Goal: Task Accomplishment & Management: Complete application form

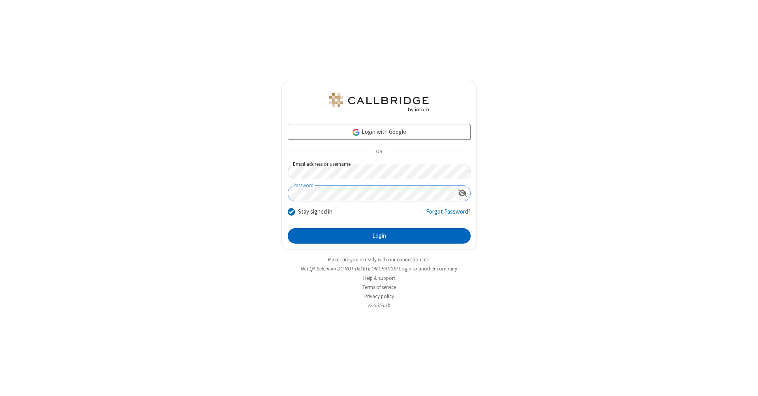
click at [379, 236] on button "Login" at bounding box center [379, 236] width 183 height 16
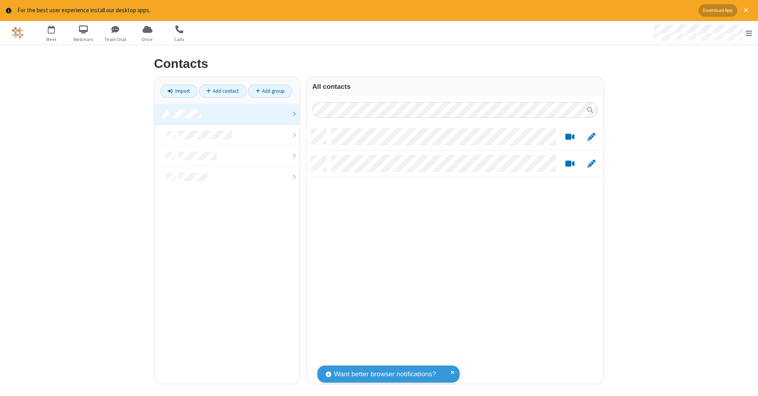
scroll to position [255, 291]
click at [223, 91] on link "Add contact" at bounding box center [223, 90] width 48 height 13
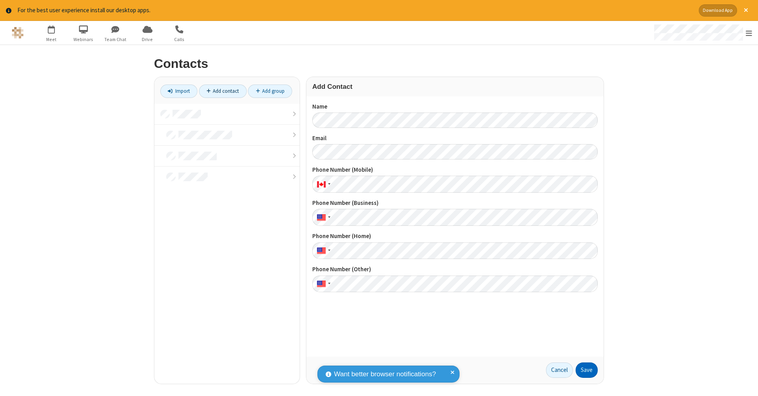
click at [587, 370] on button "Save" at bounding box center [587, 370] width 22 height 16
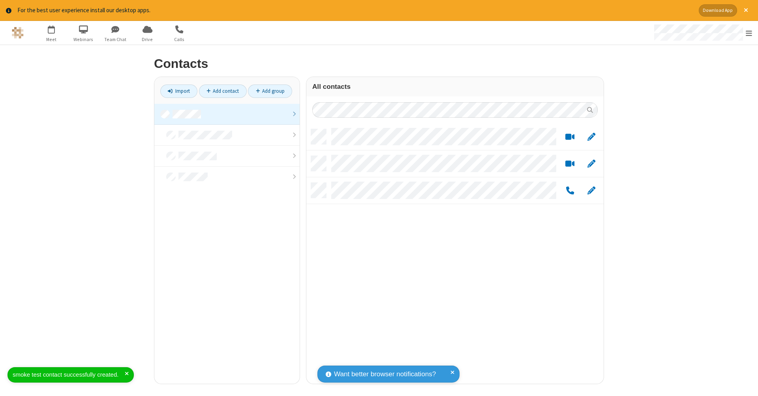
scroll to position [255, 291]
